Goal: Task Accomplishment & Management: Use online tool/utility

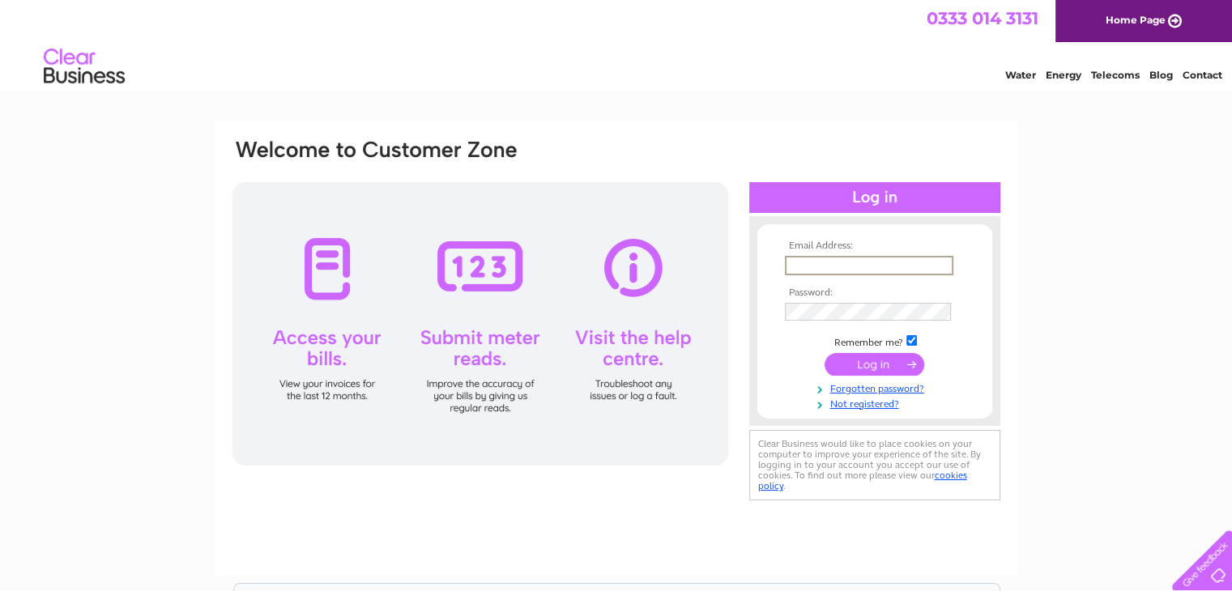
click at [848, 266] on input "text" at bounding box center [869, 265] width 168 height 19
type input "reservations@cairnhotelbathgate.net"
click at [875, 356] on input "submit" at bounding box center [875, 363] width 100 height 23
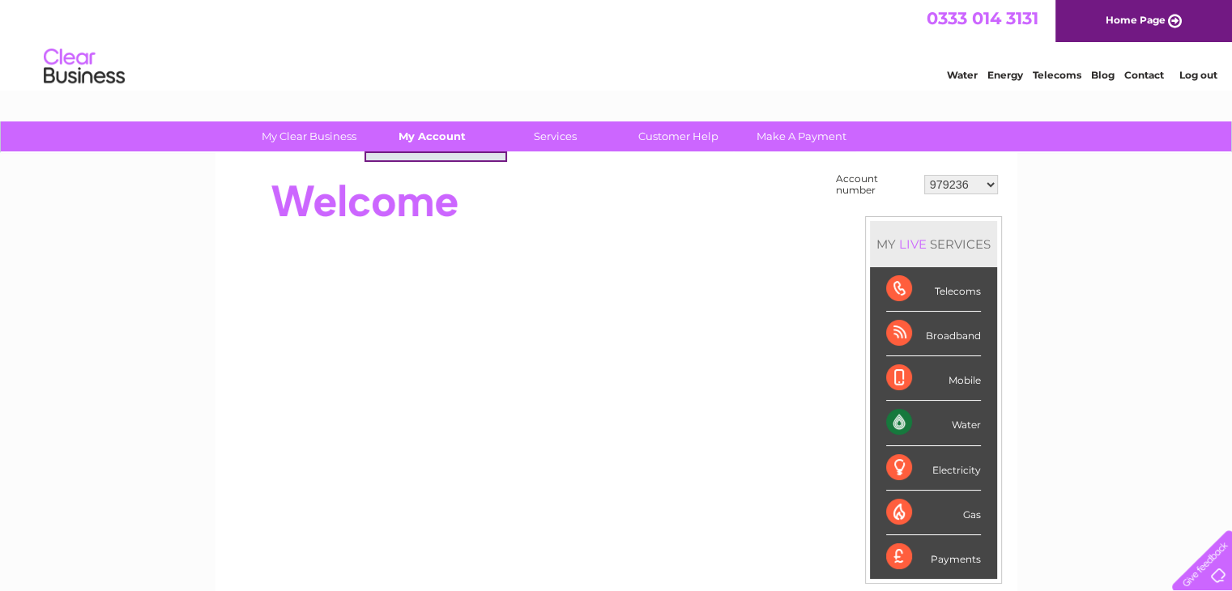
click at [437, 136] on link "My Account" at bounding box center [432, 137] width 134 height 30
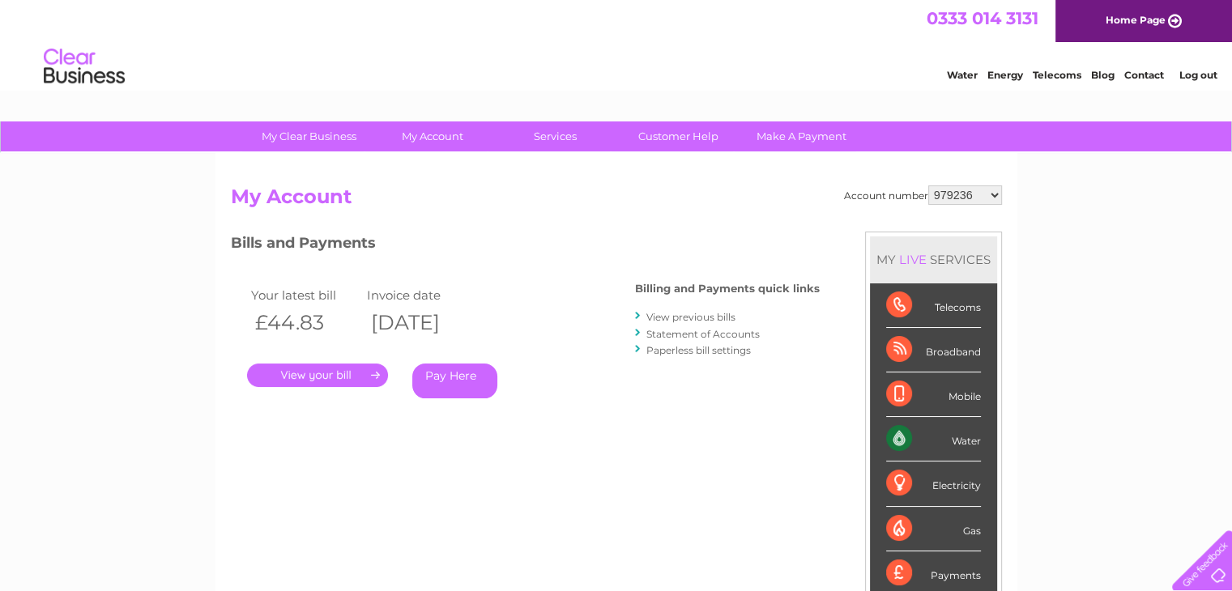
click at [979, 186] on select "979236 989531 989532 989533 1126608 1142314 30280968 30306267 30308410" at bounding box center [965, 194] width 74 height 19
select select "1126608"
click at [928, 185] on select "979236 989531 989532 989533 1126608 1142314 30280968 30306267 30308410" at bounding box center [965, 194] width 74 height 19
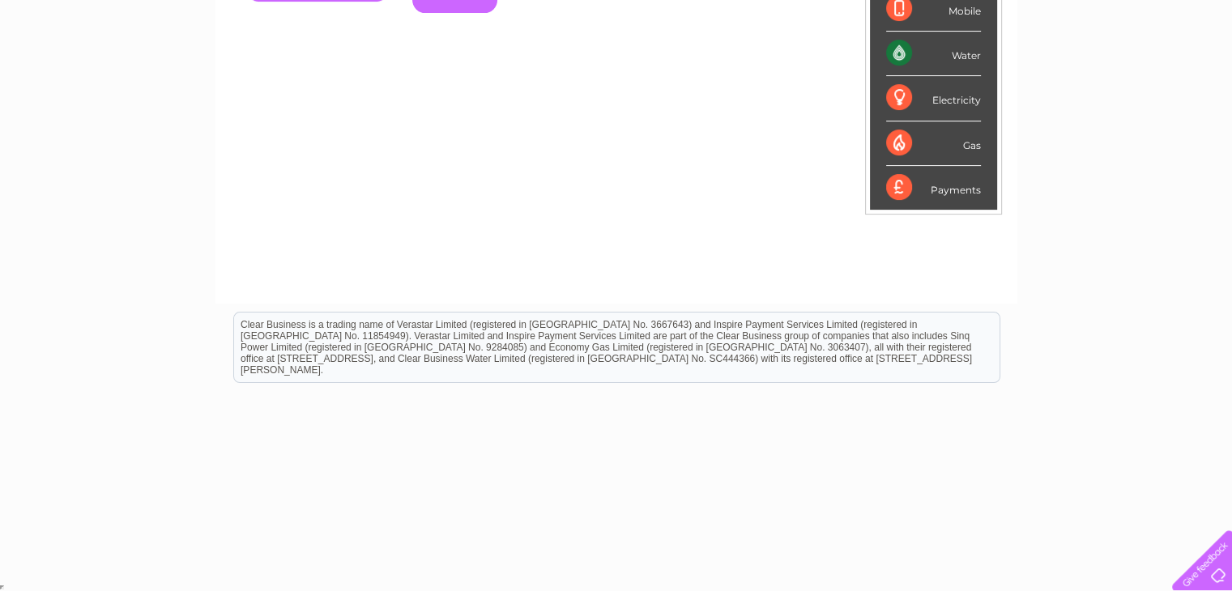
scroll to position [62, 0]
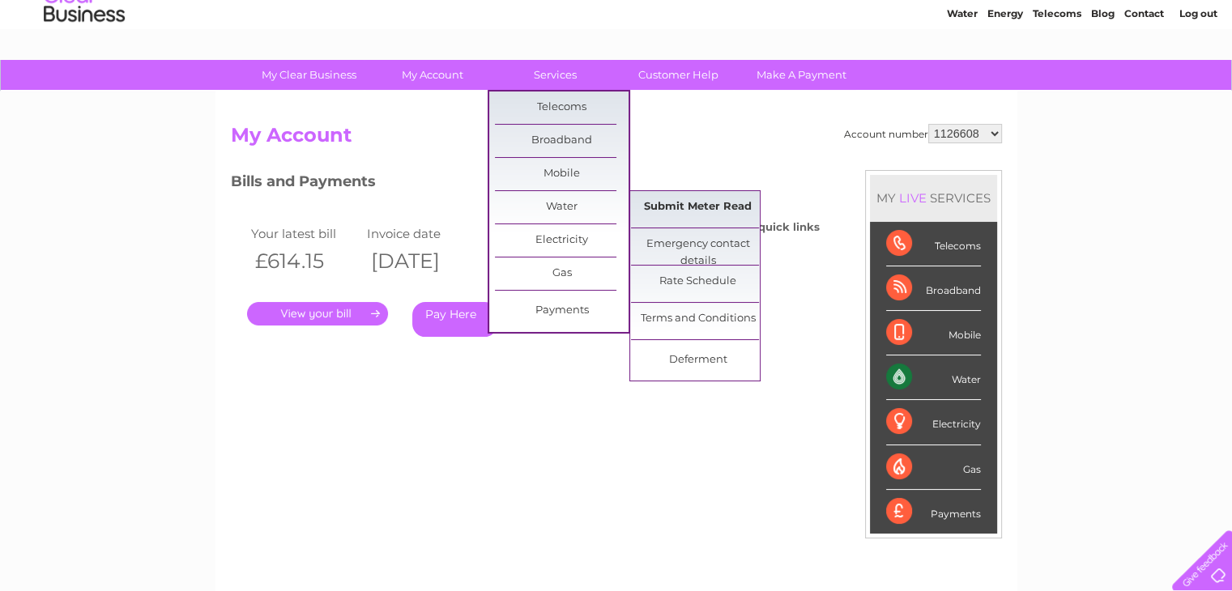
click at [678, 198] on link "Submit Meter Read" at bounding box center [698, 207] width 134 height 32
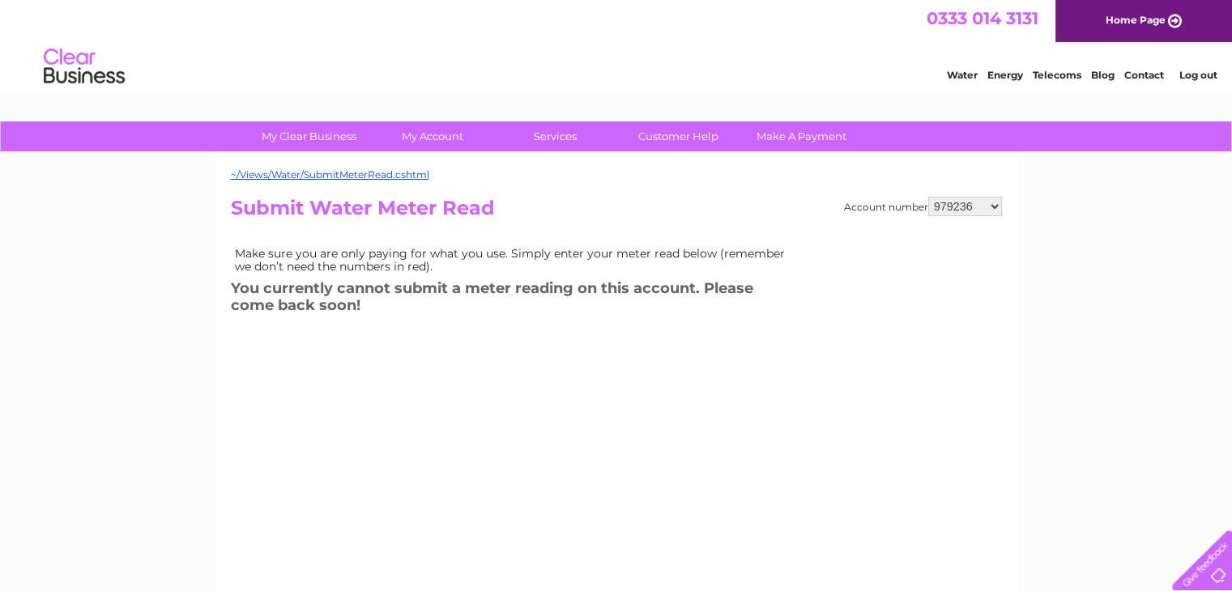
click at [985, 207] on select "979236 989531 989532 989533 1126608 1142314 30280968 30306267 30308410" at bounding box center [965, 206] width 74 height 19
select select "1126608"
click at [928, 197] on select "979236 989531 989532 989533 1126608 1142314 30280968 30306267 30308410" at bounding box center [965, 206] width 74 height 19
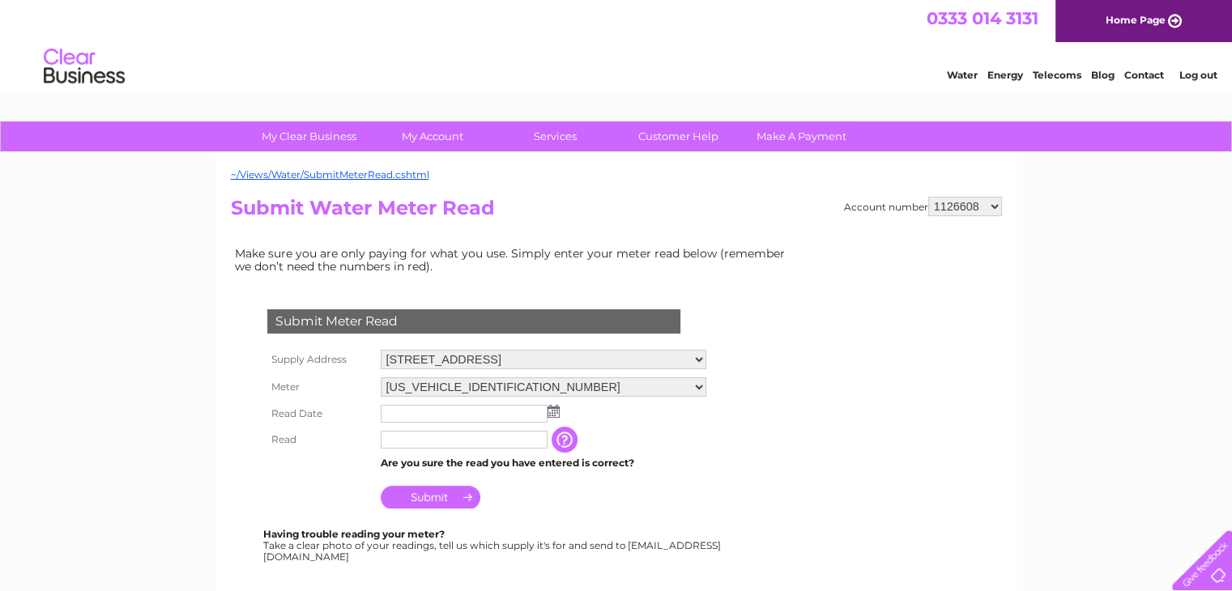
click at [554, 409] on img at bounding box center [554, 411] width 12 height 13
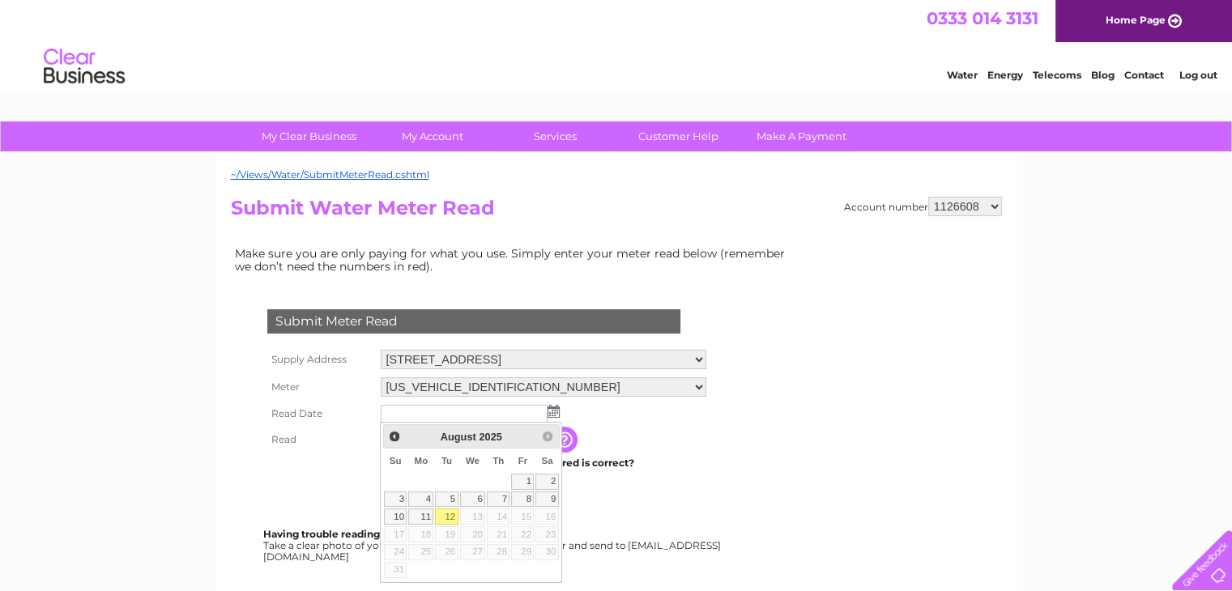
click at [450, 512] on link "12" at bounding box center [446, 517] width 23 height 16
type input "[DATE]"
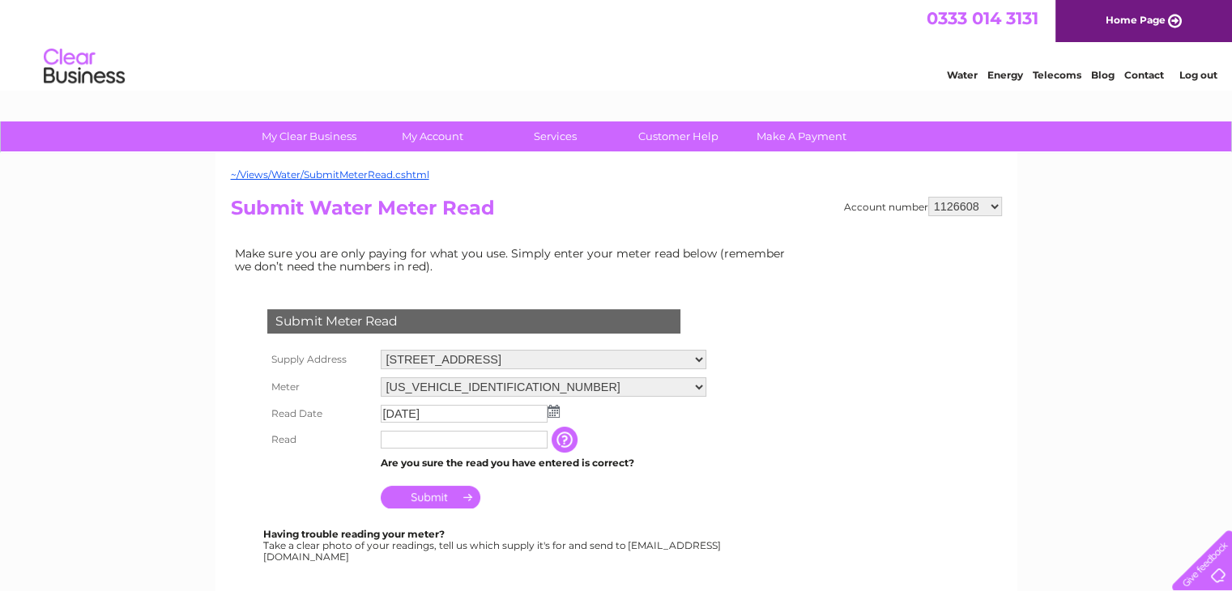
click at [411, 442] on input "text" at bounding box center [464, 440] width 167 height 18
type input "10626"
click at [561, 441] on input "button" at bounding box center [567, 441] width 29 height 26
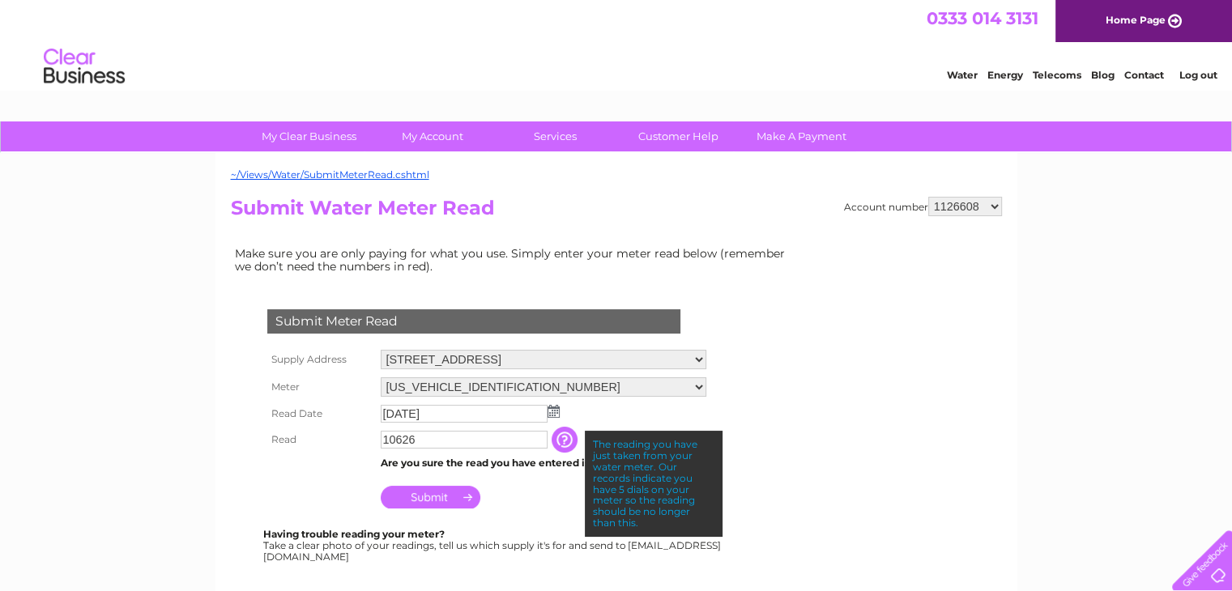
click at [427, 494] on input "Submit" at bounding box center [431, 497] width 100 height 23
